Goal: Information Seeking & Learning: Learn about a topic

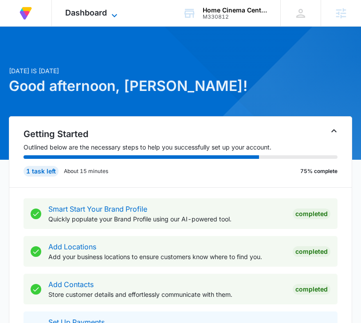
click at [95, 10] on span "Dashboard" at bounding box center [86, 12] width 42 height 9
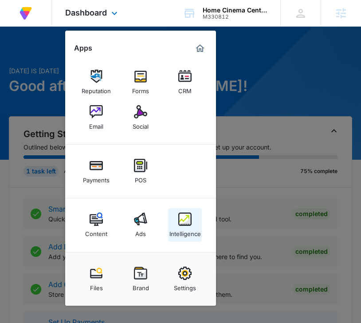
click at [174, 228] on div "Intelligence" at bounding box center [184, 232] width 31 height 12
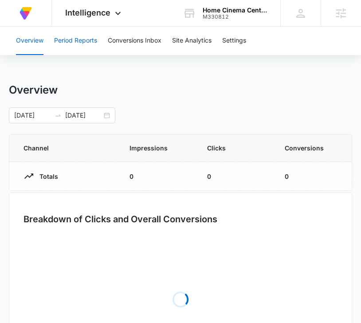
click at [91, 39] on button "Period Reports" at bounding box center [75, 41] width 43 height 28
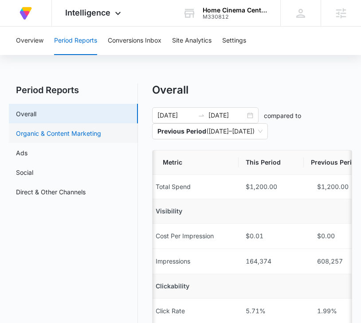
click at [97, 132] on link "Organic & Content Marketing" at bounding box center [58, 133] width 85 height 9
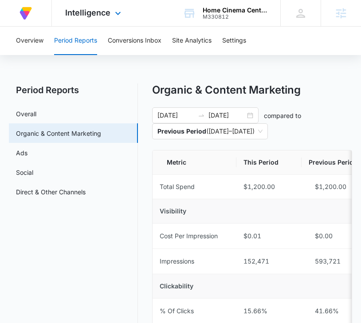
click at [111, 11] on div "Intelligence Apps Reputation Forms CRM Email Social Payments POS Content Ads In…" at bounding box center [94, 13] width 85 height 26
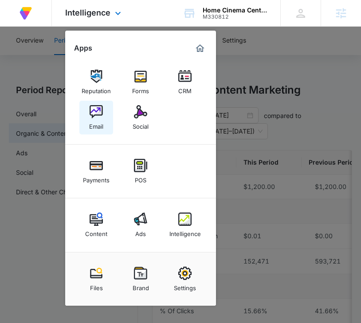
click at [98, 120] on div "Email" at bounding box center [96, 124] width 14 height 12
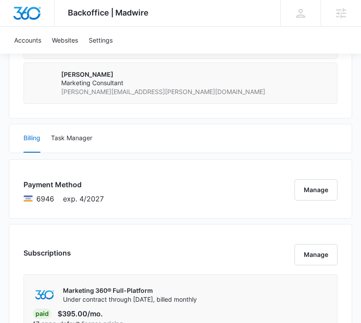
scroll to position [804, 0]
